Goal: Find contact information: Find contact information

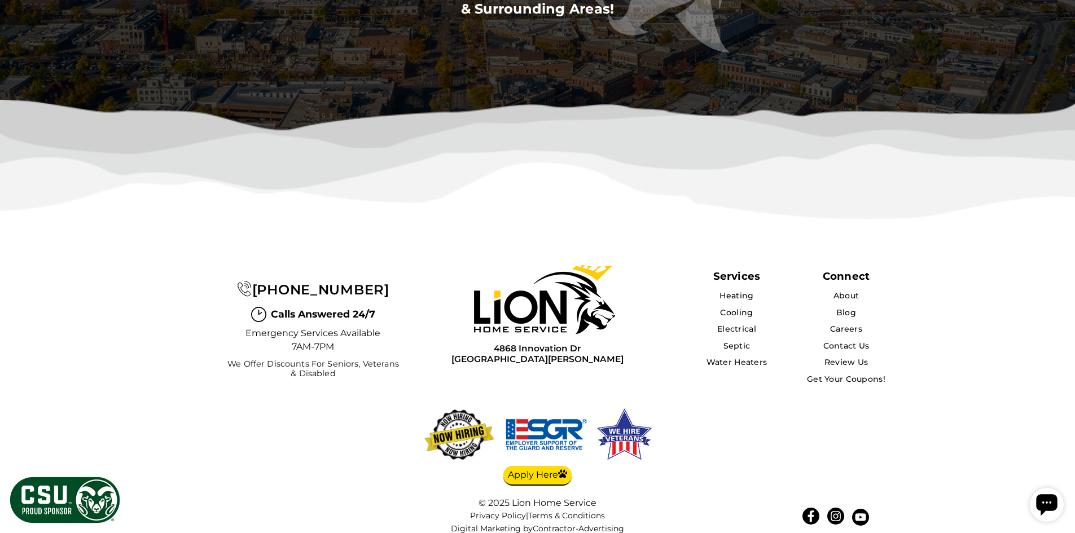
scroll to position [3661, 0]
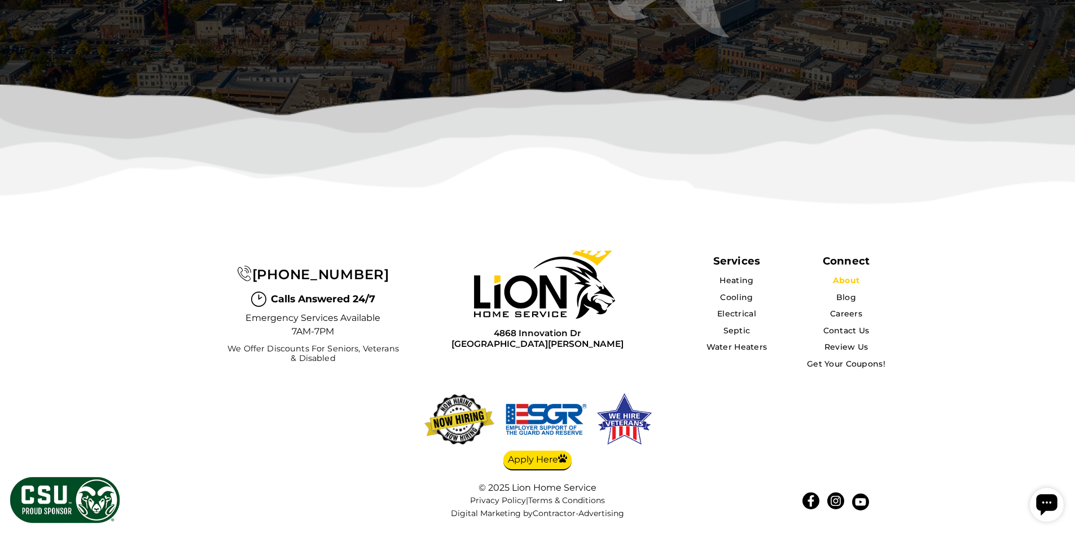
click at [841, 283] on link "About" at bounding box center [846, 280] width 27 height 10
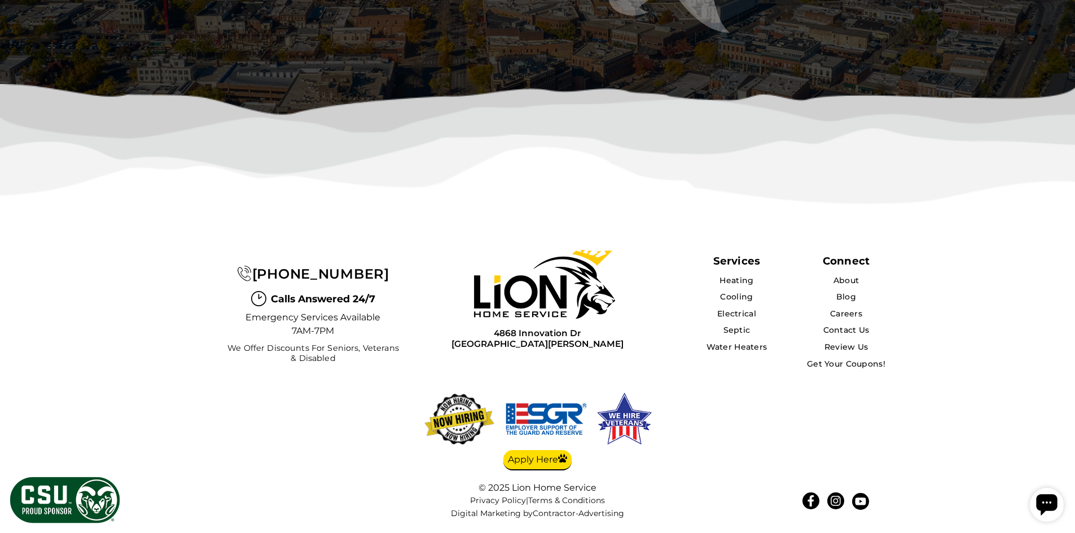
scroll to position [3074, 0]
click at [851, 331] on link "Contact Us" at bounding box center [846, 330] width 47 height 10
